Goal: Information Seeking & Learning: Learn about a topic

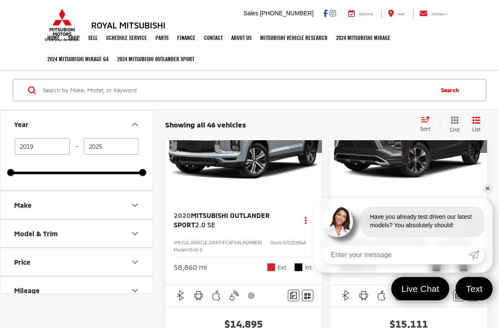
click at [485, 187] on link "✕" at bounding box center [487, 189] width 10 height 10
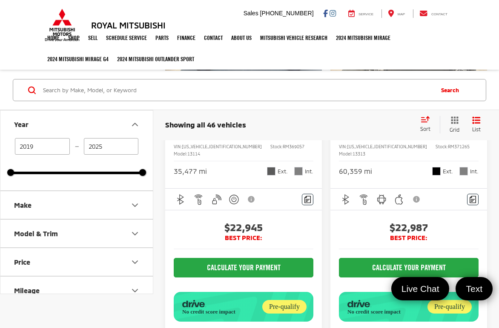
scroll to position [4493, 0]
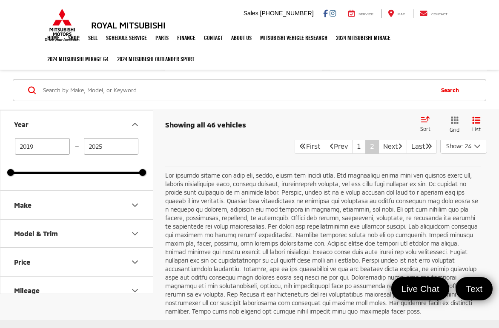
scroll to position [4125, 0]
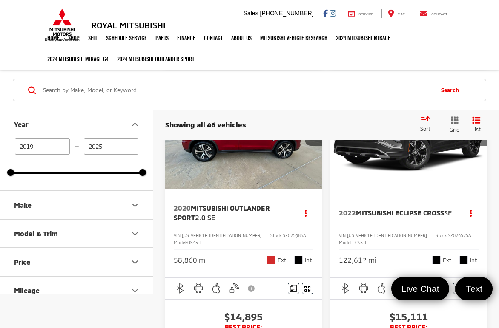
scroll to position [14, 0]
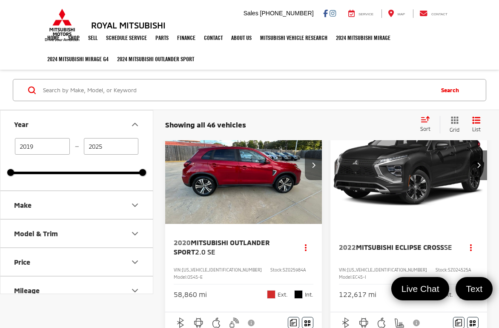
click at [311, 163] on icon "Next image" at bounding box center [313, 165] width 4 height 6
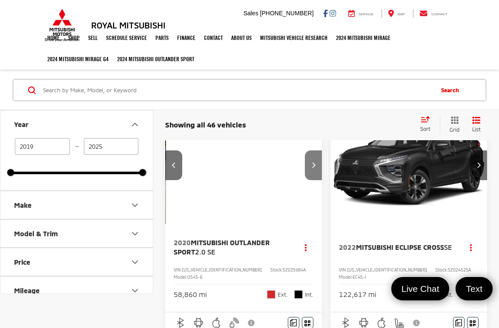
scroll to position [0, 158]
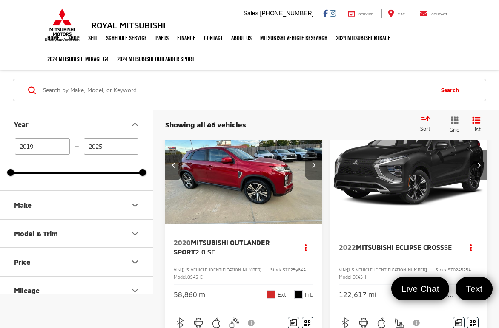
click at [311, 164] on icon "Next image" at bounding box center [313, 165] width 4 height 6
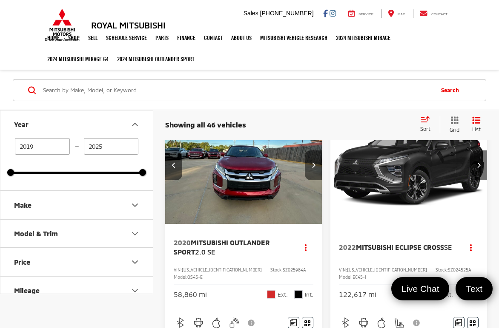
click at [312, 164] on icon "Next image" at bounding box center [313, 165] width 4 height 6
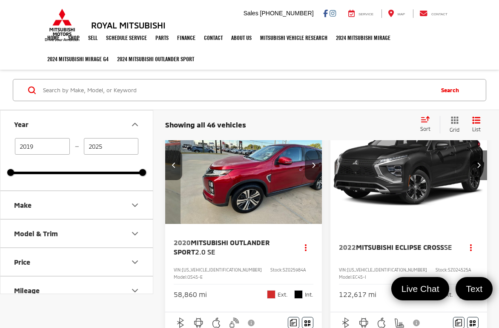
scroll to position [0, 473]
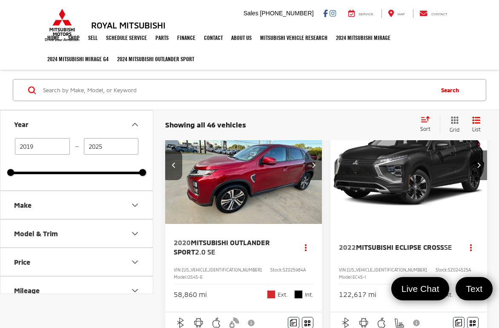
click at [312, 164] on icon "Next image" at bounding box center [313, 165] width 4 height 6
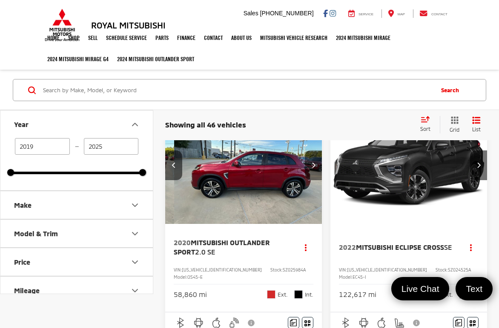
scroll to position [0, 631]
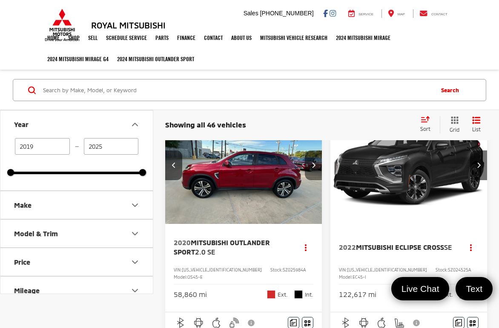
click at [312, 164] on icon "Next image" at bounding box center [313, 165] width 4 height 6
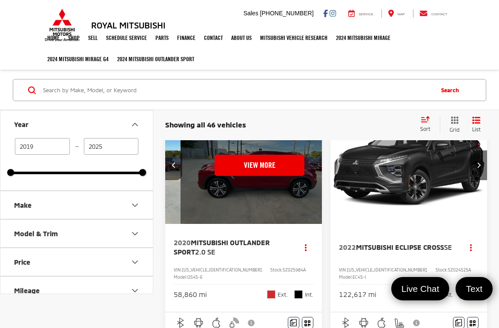
scroll to position [0, 789]
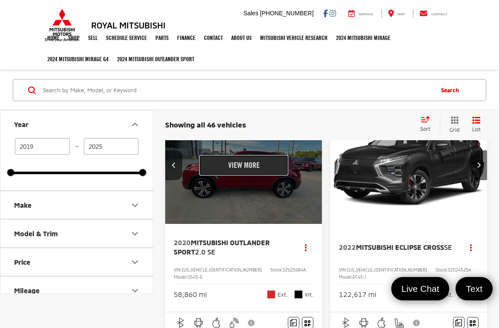
click at [246, 167] on button "View More" at bounding box center [244, 165] width 90 height 21
